Goal: Register for event/course

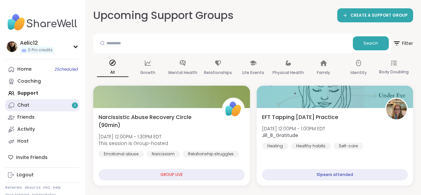
click at [78, 106] on div "1" at bounding box center [75, 105] width 6 height 6
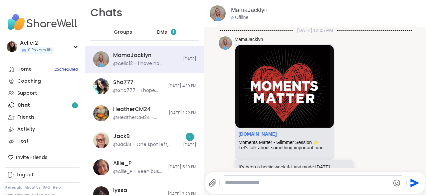
scroll to position [660, 0]
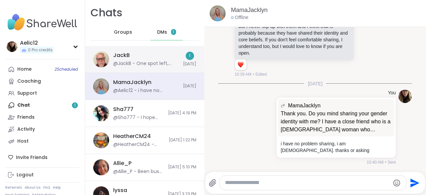
click at [155, 58] on div "JackB @JackB - One spot left, Aelic: [URL][DOMAIN_NAME]" at bounding box center [146, 59] width 66 height 15
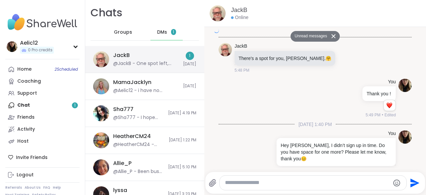
scroll to position [2401, 0]
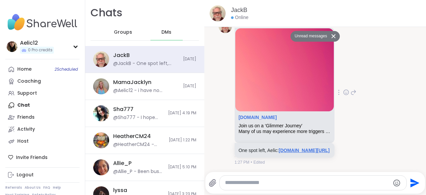
click at [279, 147] on link "[DOMAIN_NAME][URL]" at bounding box center [304, 149] width 51 height 5
click at [273, 182] on textarea "Type your message" at bounding box center [307, 182] width 165 height 7
type textarea "**********"
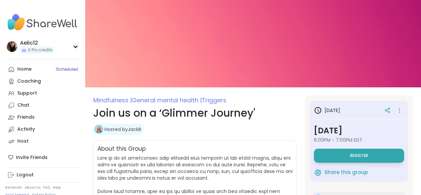
click at [328, 155] on button "Register" at bounding box center [359, 155] width 90 height 14
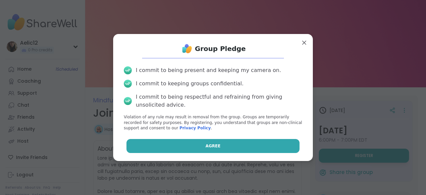
click at [281, 149] on button "Agree" at bounding box center [212, 146] width 173 height 14
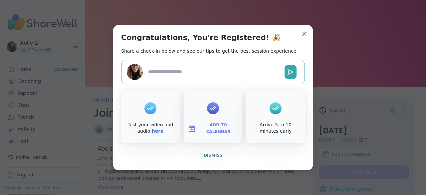
type textarea "*"
